Goal: Task Accomplishment & Management: Manage account settings

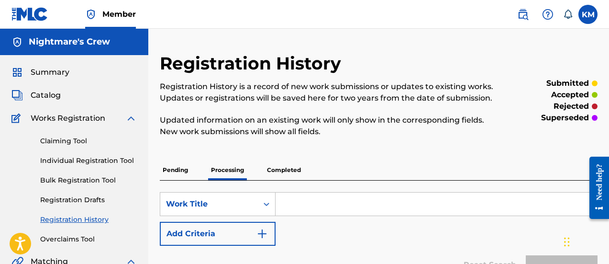
click at [35, 14] on img at bounding box center [29, 14] width 37 height 14
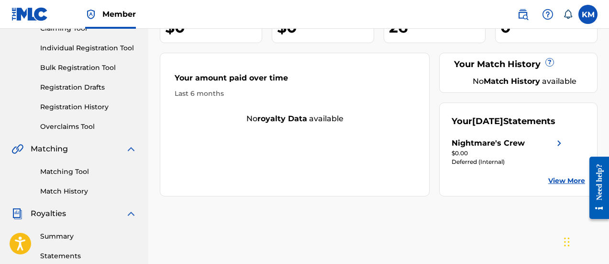
scroll to position [144, 0]
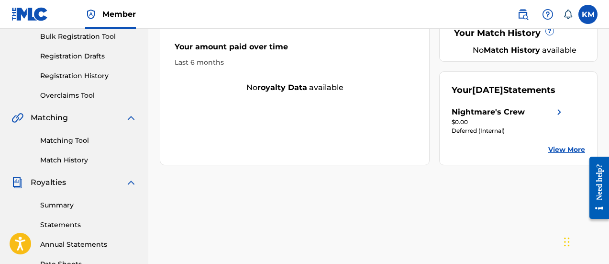
click at [557, 155] on link "View More" at bounding box center [566, 150] width 37 height 10
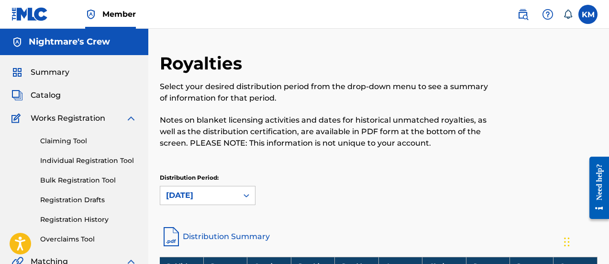
click at [60, 75] on span "Summary" at bounding box center [50, 72] width 39 height 11
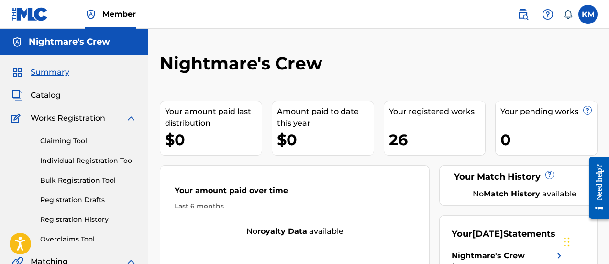
click at [22, 8] on img at bounding box center [29, 14] width 37 height 14
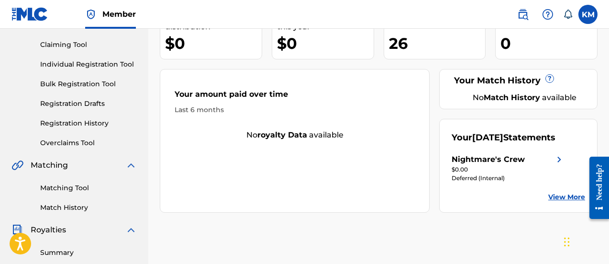
scroll to position [144, 0]
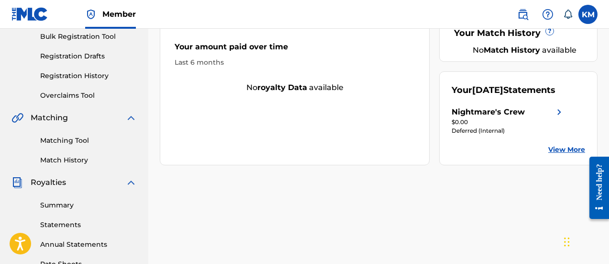
click at [564, 155] on link "View More" at bounding box center [566, 150] width 37 height 10
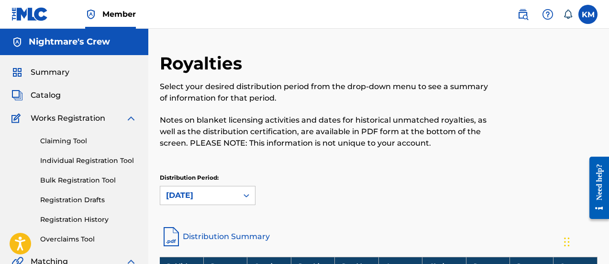
click at [32, 23] on link at bounding box center [29, 14] width 37 height 28
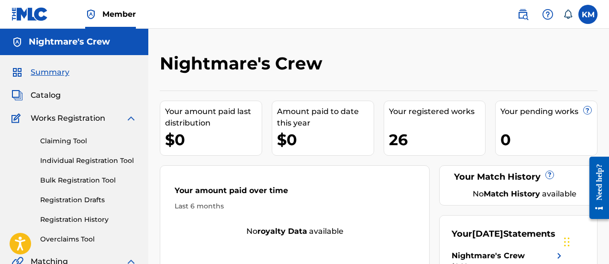
click at [583, 15] on label at bounding box center [588, 14] width 19 height 19
click at [588, 14] on input "KM [PERSON_NAME] [EMAIL_ADDRESS][DOMAIN_NAME] Notification Preferences Profile …" at bounding box center [588, 14] width 0 height 0
click at [51, 94] on span "Catalog" at bounding box center [46, 95] width 30 height 11
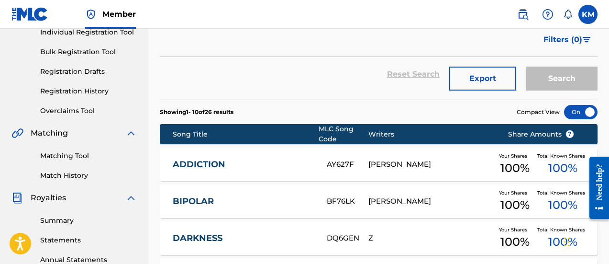
scroll to position [144, 0]
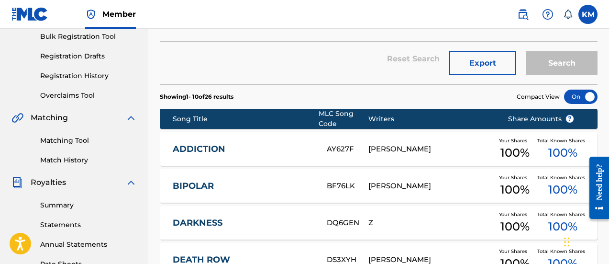
click at [357, 156] on div "ADDICTION AY627F [PERSON_NAME] Your Shares 100 % Total Known Shares 100 %" at bounding box center [379, 149] width 438 height 34
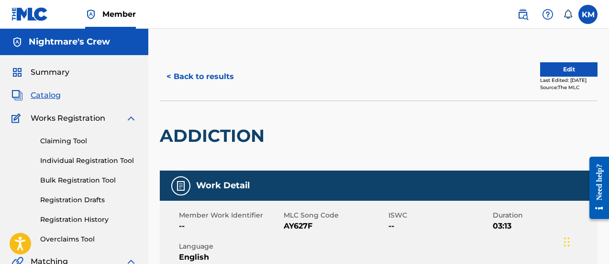
click at [69, 143] on link "Claiming Tool" at bounding box center [88, 141] width 97 height 10
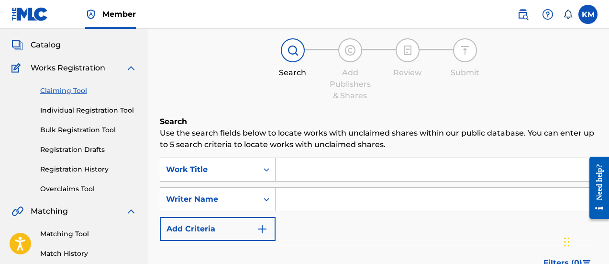
scroll to position [96, 0]
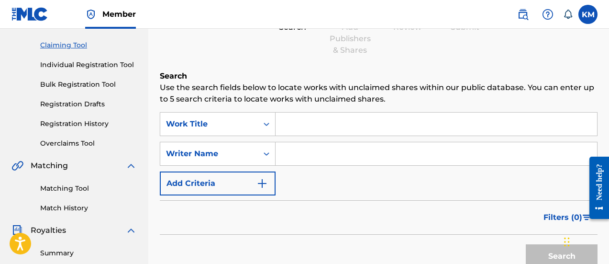
click at [288, 127] on input "Search Form" at bounding box center [437, 123] width 322 height 23
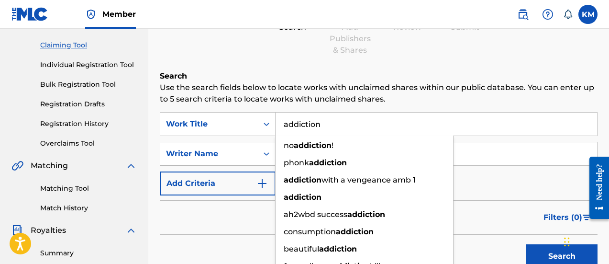
type input "addiction"
click at [261, 152] on div "Search Form" at bounding box center [266, 153] width 17 height 17
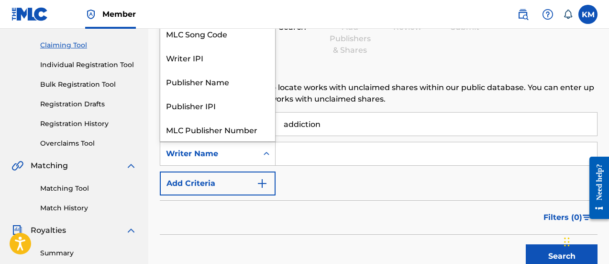
scroll to position [24, 0]
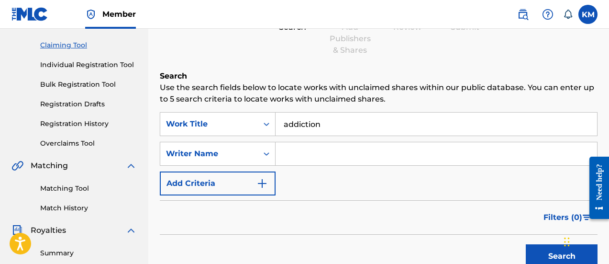
click at [310, 152] on input "Search Form" at bounding box center [437, 153] width 322 height 23
type input "Z"
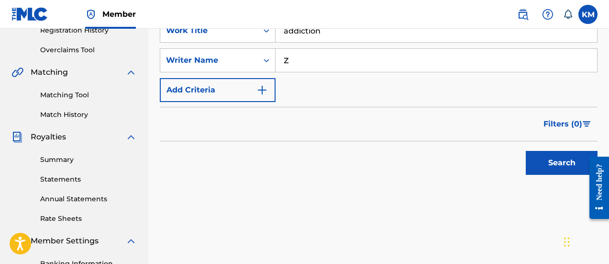
scroll to position [191, 0]
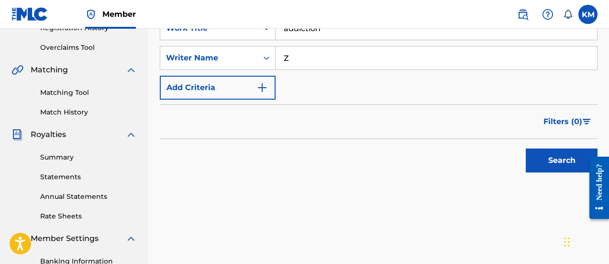
drag, startPoint x: 532, startPoint y: 151, endPoint x: 538, endPoint y: 152, distance: 6.8
click at [533, 151] on button "Search" at bounding box center [562, 160] width 72 height 24
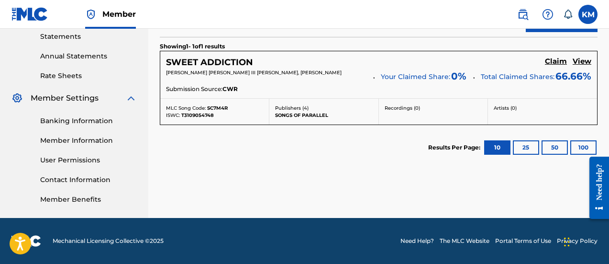
scroll to position [284, 0]
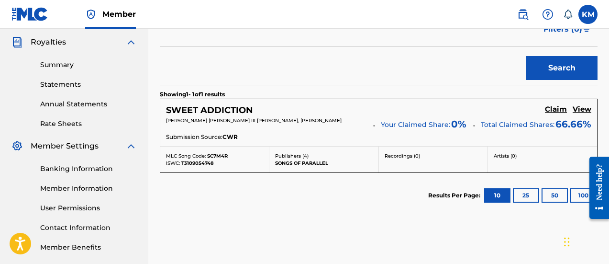
click at [518, 196] on button "25" at bounding box center [526, 195] width 26 height 14
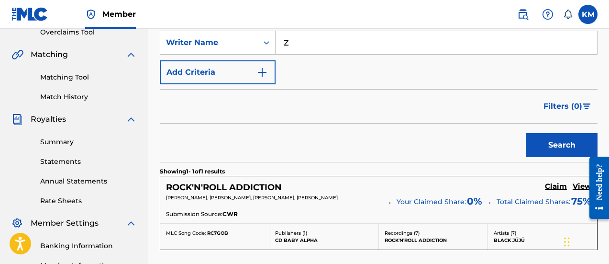
scroll to position [239, 0]
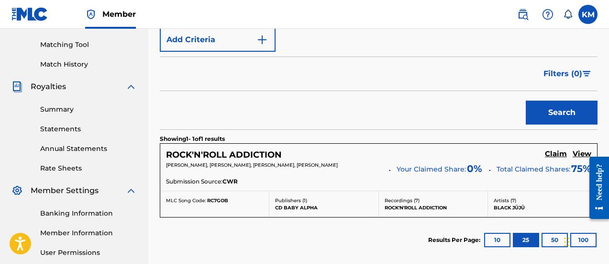
click at [550, 239] on button "50" at bounding box center [555, 240] width 26 height 14
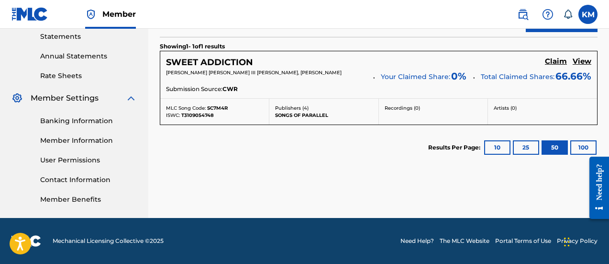
click at [582, 145] on button "100" at bounding box center [584, 147] width 26 height 14
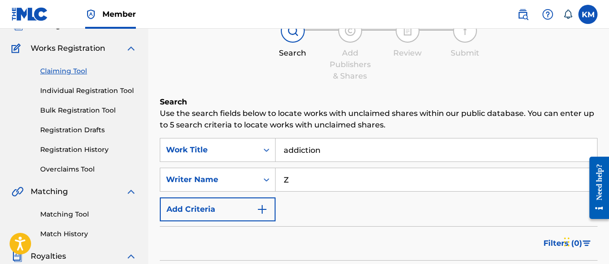
scroll to position [45, 0]
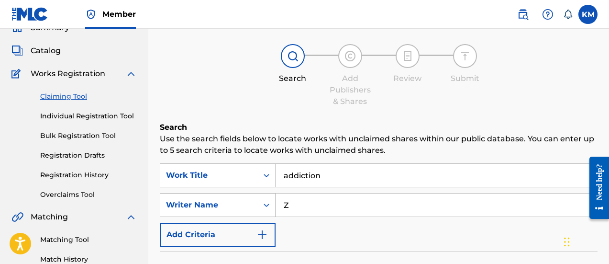
drag, startPoint x: 301, startPoint y: 199, endPoint x: 258, endPoint y: 200, distance: 43.1
click at [258, 200] on div "SearchWithCriteria5da4e34d-d1ba-4256-85ea-fd2a026c7904 Writer Name Z" at bounding box center [379, 205] width 438 height 24
type input "[PERSON_NAME]"
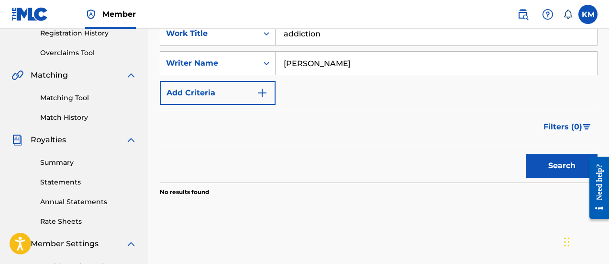
scroll to position [188, 0]
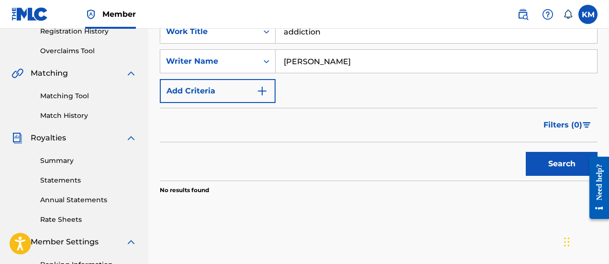
click at [556, 162] on button "Search" at bounding box center [562, 164] width 72 height 24
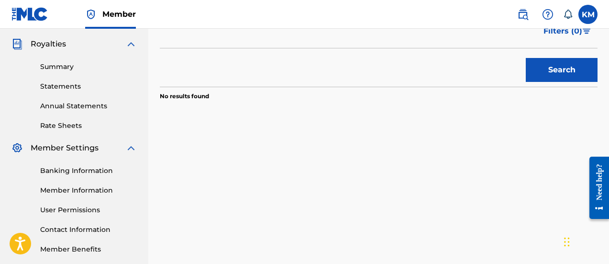
scroll to position [234, 0]
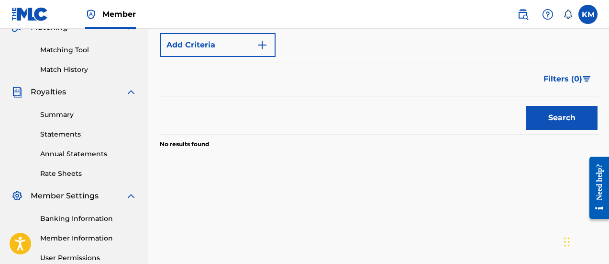
click at [532, 115] on button "Search" at bounding box center [562, 118] width 72 height 24
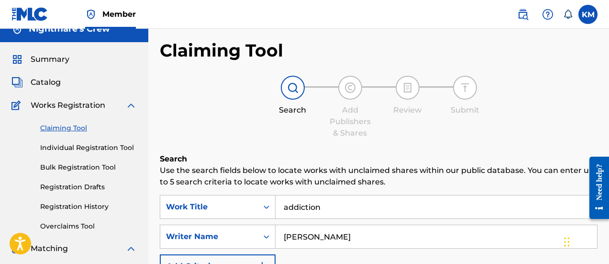
scroll to position [0, 0]
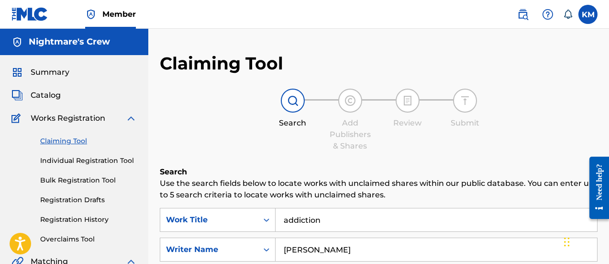
click at [48, 73] on span "Summary" at bounding box center [50, 72] width 39 height 11
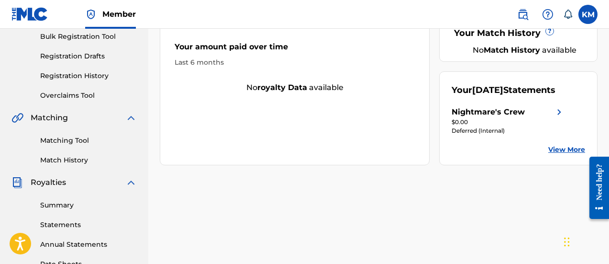
scroll to position [191, 0]
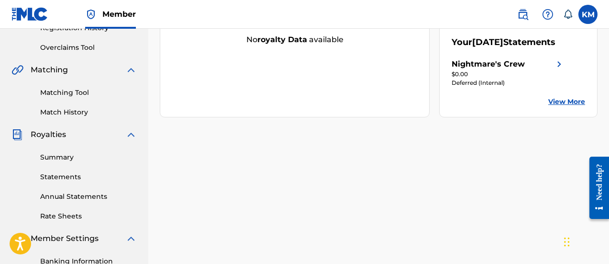
click at [77, 193] on link "Annual Statements" at bounding box center [88, 196] width 97 height 10
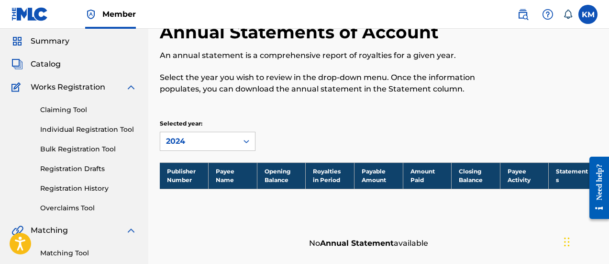
scroll to position [48, 0]
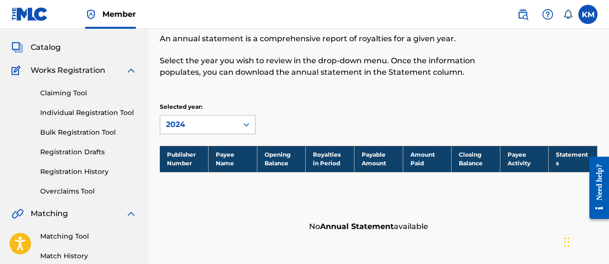
click at [196, 129] on div "2024" at bounding box center [199, 124] width 66 height 11
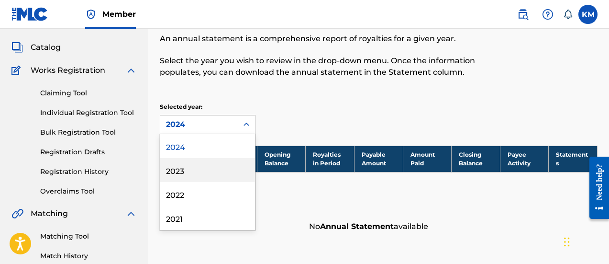
scroll to position [0, 0]
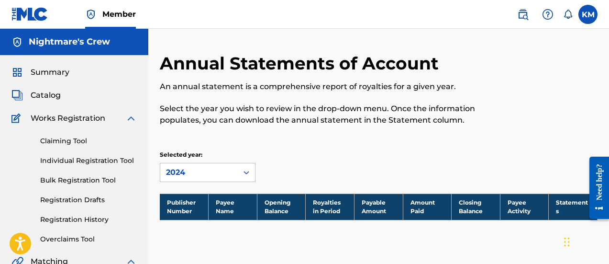
click at [50, 91] on span "Catalog" at bounding box center [46, 95] width 30 height 11
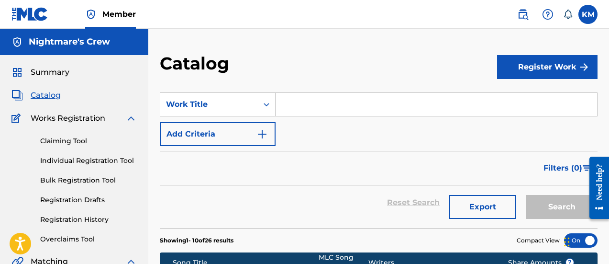
click at [51, 72] on span "Summary" at bounding box center [50, 72] width 39 height 11
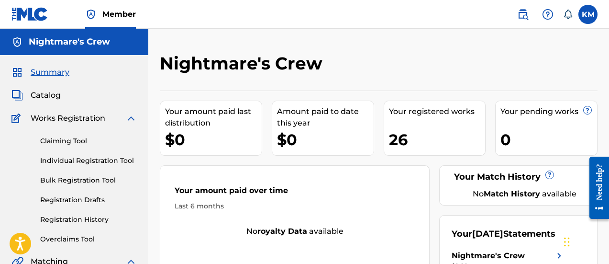
click at [27, 15] on img at bounding box center [29, 14] width 37 height 14
